Goal: Transaction & Acquisition: Purchase product/service

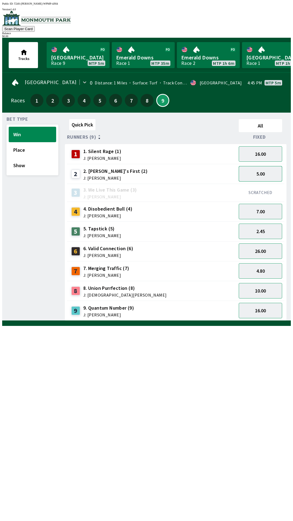
click at [261, 174] on button "5.00" at bounding box center [260, 173] width 43 height 15
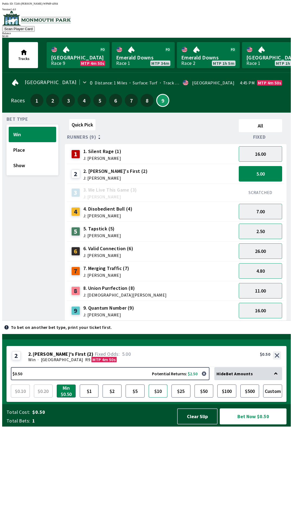
click at [157, 397] on button "$10" at bounding box center [158, 390] width 19 height 13
click at [280, 397] on button "Custom" at bounding box center [272, 390] width 19 height 13
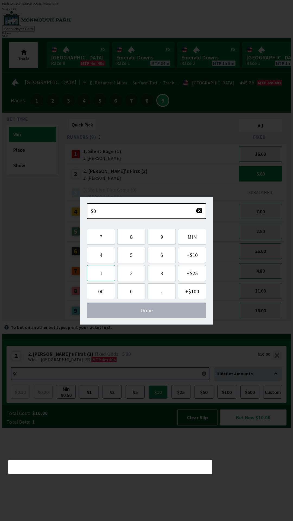
click at [99, 279] on button "1" at bounding box center [101, 273] width 28 height 16
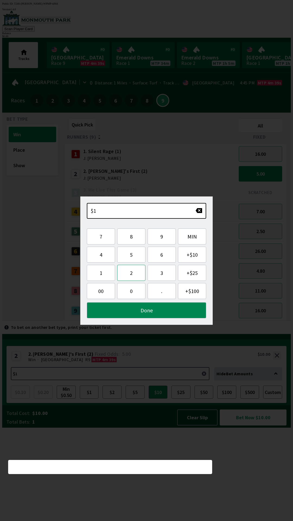
click at [126, 272] on button "2" at bounding box center [131, 273] width 28 height 16
click at [102, 292] on button "00" at bounding box center [101, 291] width 28 height 16
click at [197, 209] on button "button" at bounding box center [198, 210] width 7 height 5
click at [198, 209] on button "button" at bounding box center [198, 210] width 7 height 5
click at [148, 311] on button "Done" at bounding box center [146, 310] width 119 height 16
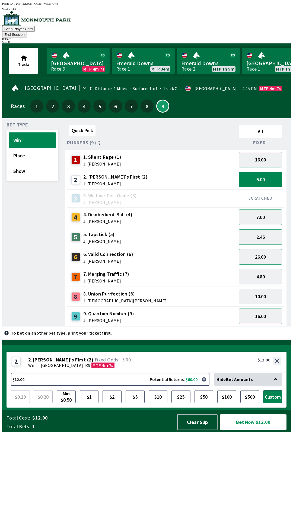
click at [261, 430] on button "Bet Now $12.00" at bounding box center [253, 422] width 67 height 16
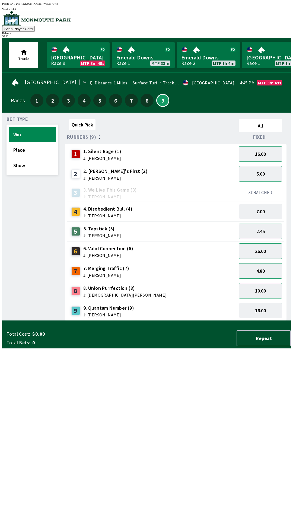
click at [76, 321] on div "Quick Pick All Runners (9) Fixed 1 1. Silent Rage (1) J: [PERSON_NAME] 16.00 2 …" at bounding box center [178, 219] width 226 height 204
click at [270, 232] on button "2.50" at bounding box center [260, 230] width 43 height 15
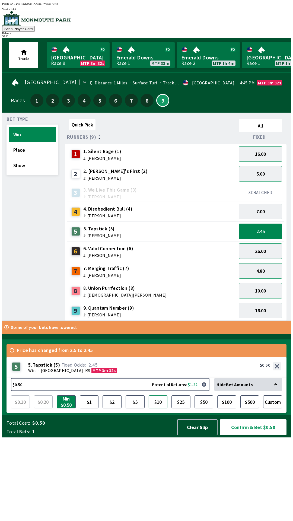
click at [162, 408] on button "$10" at bounding box center [158, 401] width 19 height 13
click at [261, 435] on button "Confirm & Bet $10.00" at bounding box center [253, 427] width 67 height 16
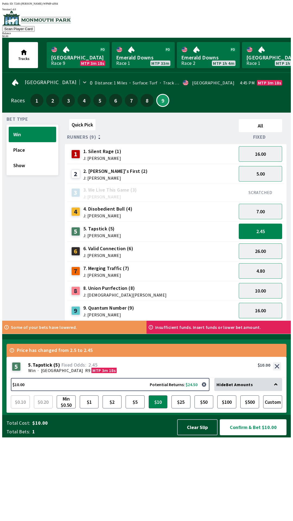
click at [244, 435] on button "Confirm & Bet $10.00" at bounding box center [253, 427] width 67 height 16
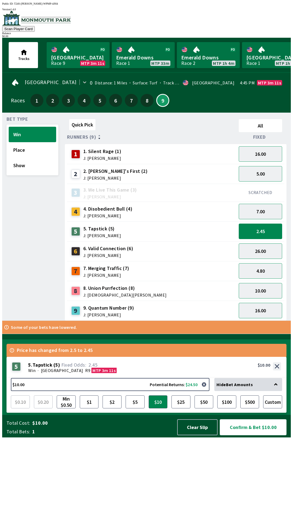
click at [247, 435] on button "Confirm & Bet $10.00" at bounding box center [253, 427] width 67 height 16
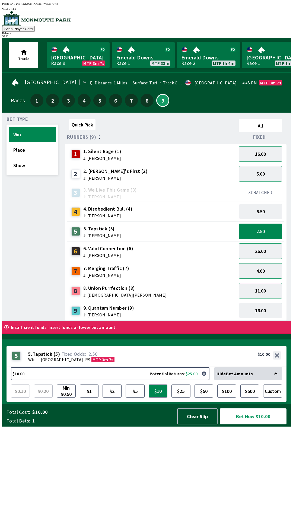
click at [272, 35] on div "$ 0.00" at bounding box center [146, 36] width 289 height 3
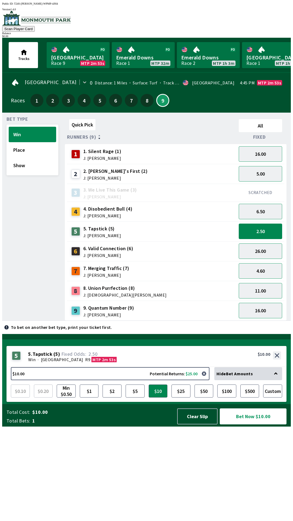
click at [276, 35] on div "$ 0.00" at bounding box center [146, 36] width 289 height 3
click at [273, 32] on div "Balance" at bounding box center [146, 33] width 289 height 3
click at [271, 32] on div "Balance" at bounding box center [146, 33] width 289 height 3
click at [266, 424] on button "Bet Now $10.00" at bounding box center [253, 416] width 67 height 16
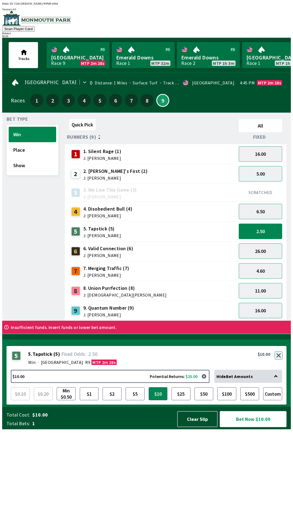
click at [280, 359] on button "button" at bounding box center [278, 355] width 8 height 8
